Goal: Information Seeking & Learning: Learn about a topic

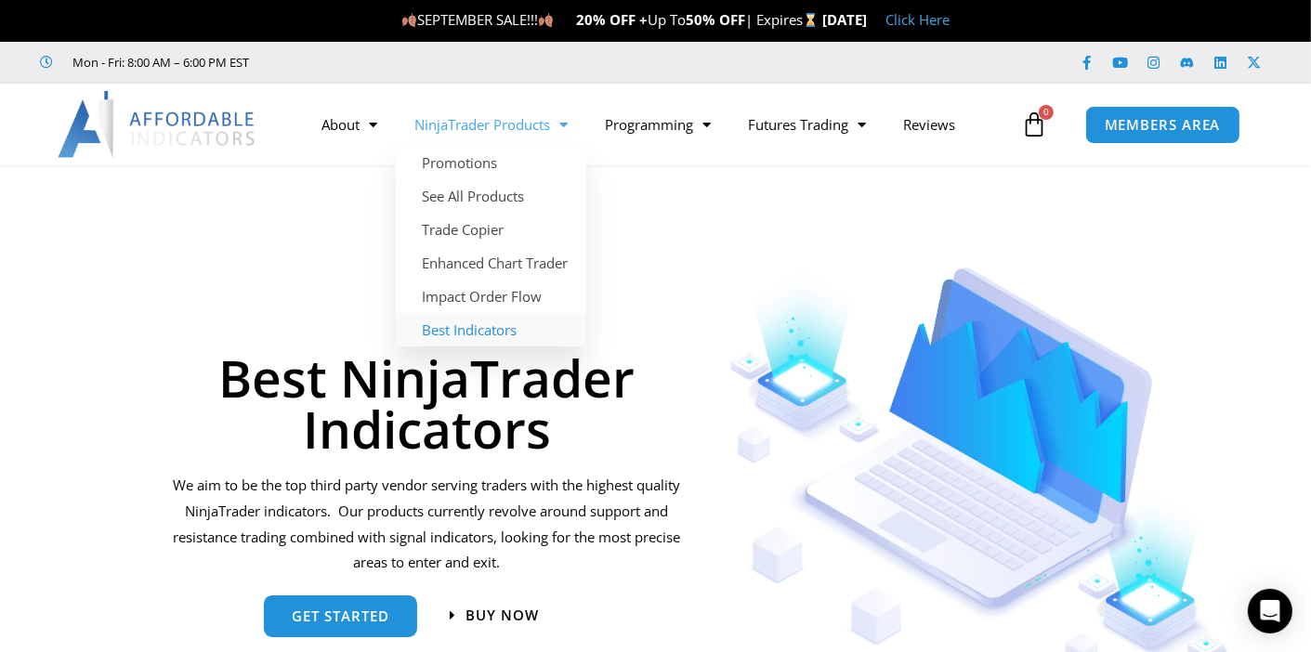
click at [468, 330] on link "Best Indicators" at bounding box center [491, 329] width 190 height 33
click at [508, 264] on link "Enhanced Chart Trader" at bounding box center [491, 262] width 190 height 33
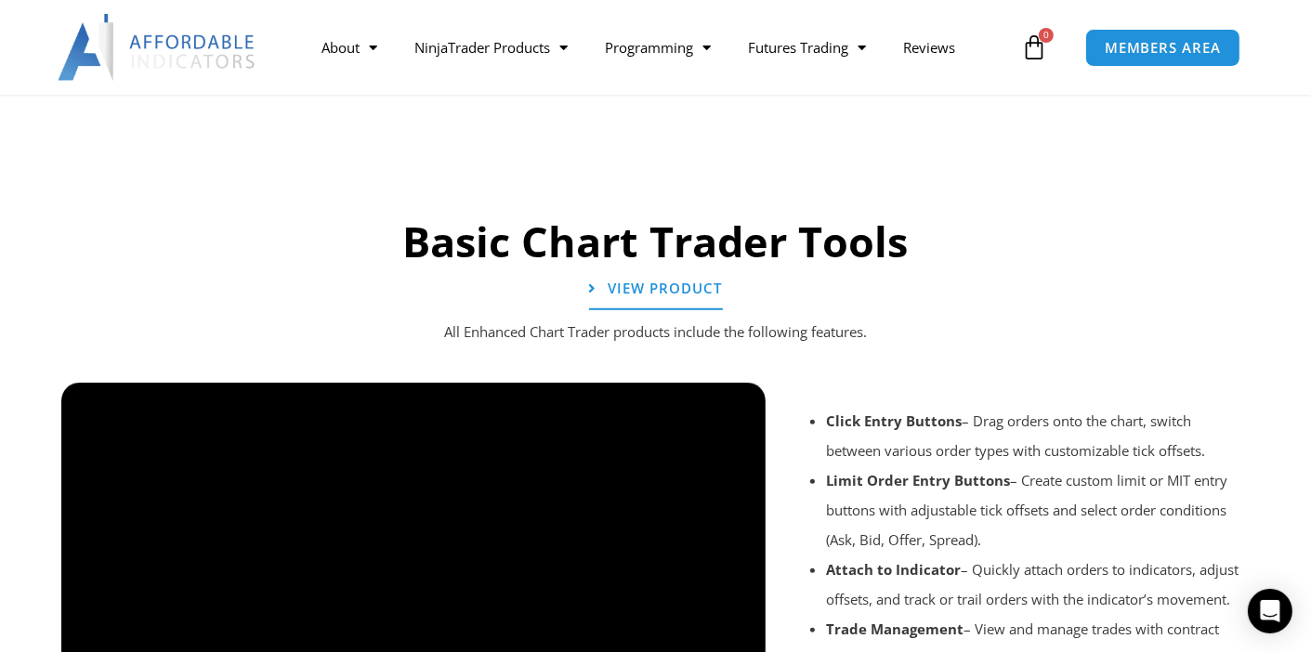
scroll to position [1483, 0]
